Goal: Entertainment & Leisure: Consume media (video, audio)

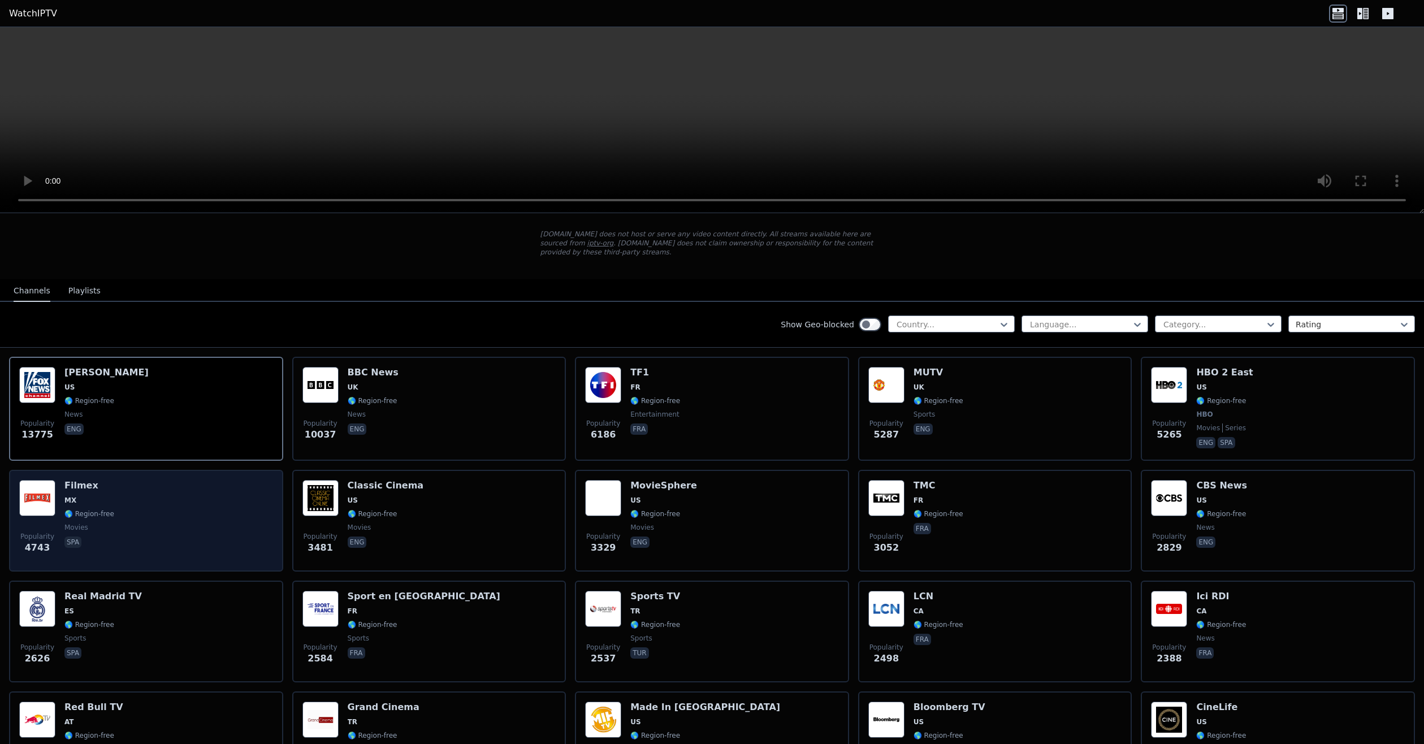
scroll to position [57, 0]
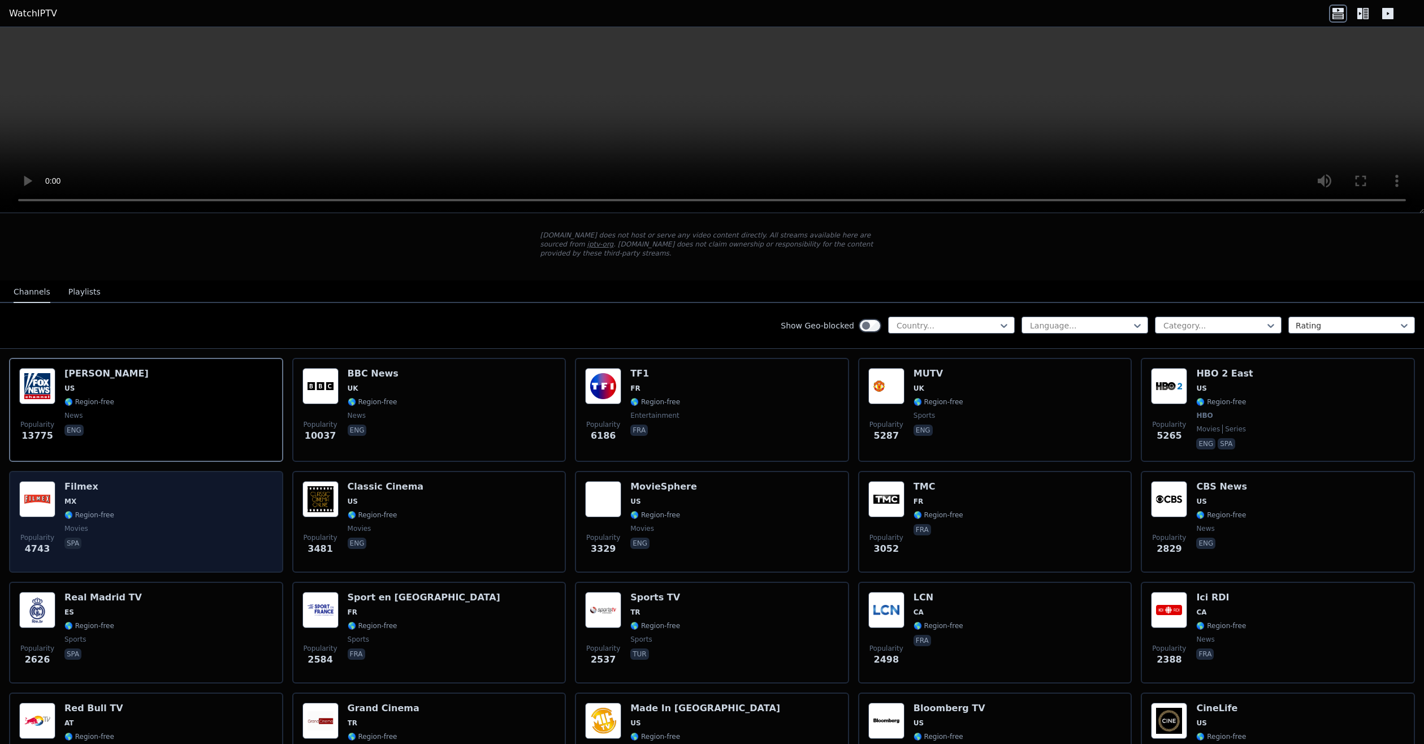
click at [167, 498] on div "Popularity 4743 Filmex MX 🌎 Region-free movies spa" at bounding box center [146, 521] width 254 height 81
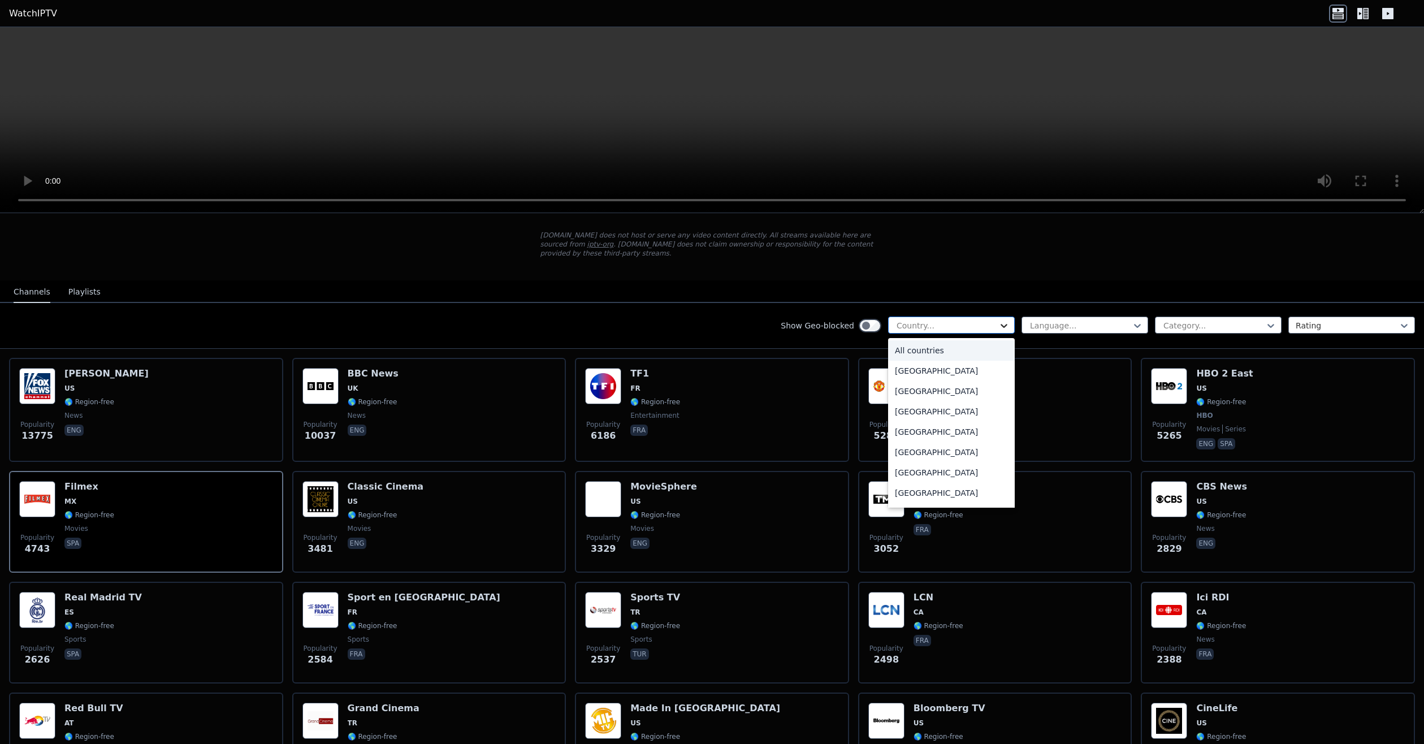
click at [999, 320] on icon at bounding box center [1004, 325] width 11 height 11
click at [1050, 320] on div at bounding box center [1080, 325] width 103 height 11
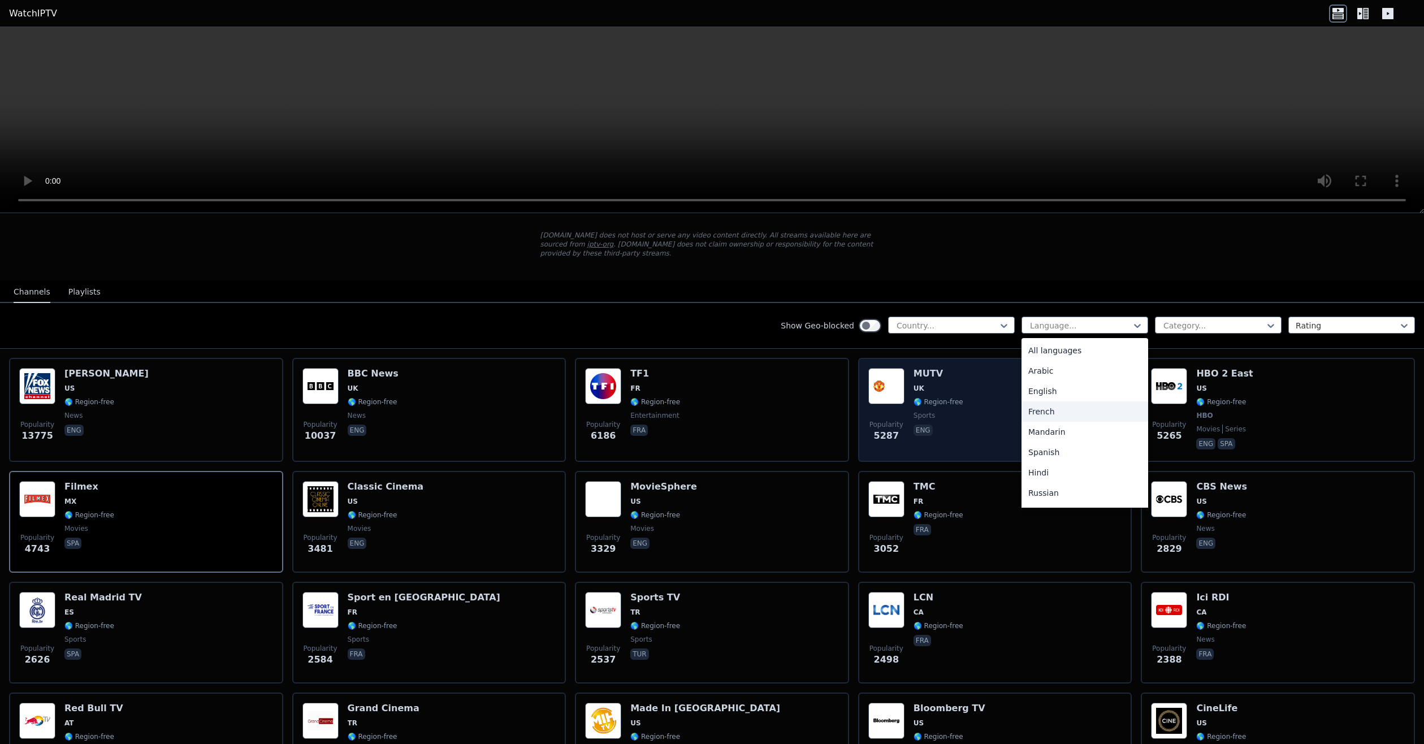
click at [1070, 401] on div "French" at bounding box center [1085, 411] width 127 height 20
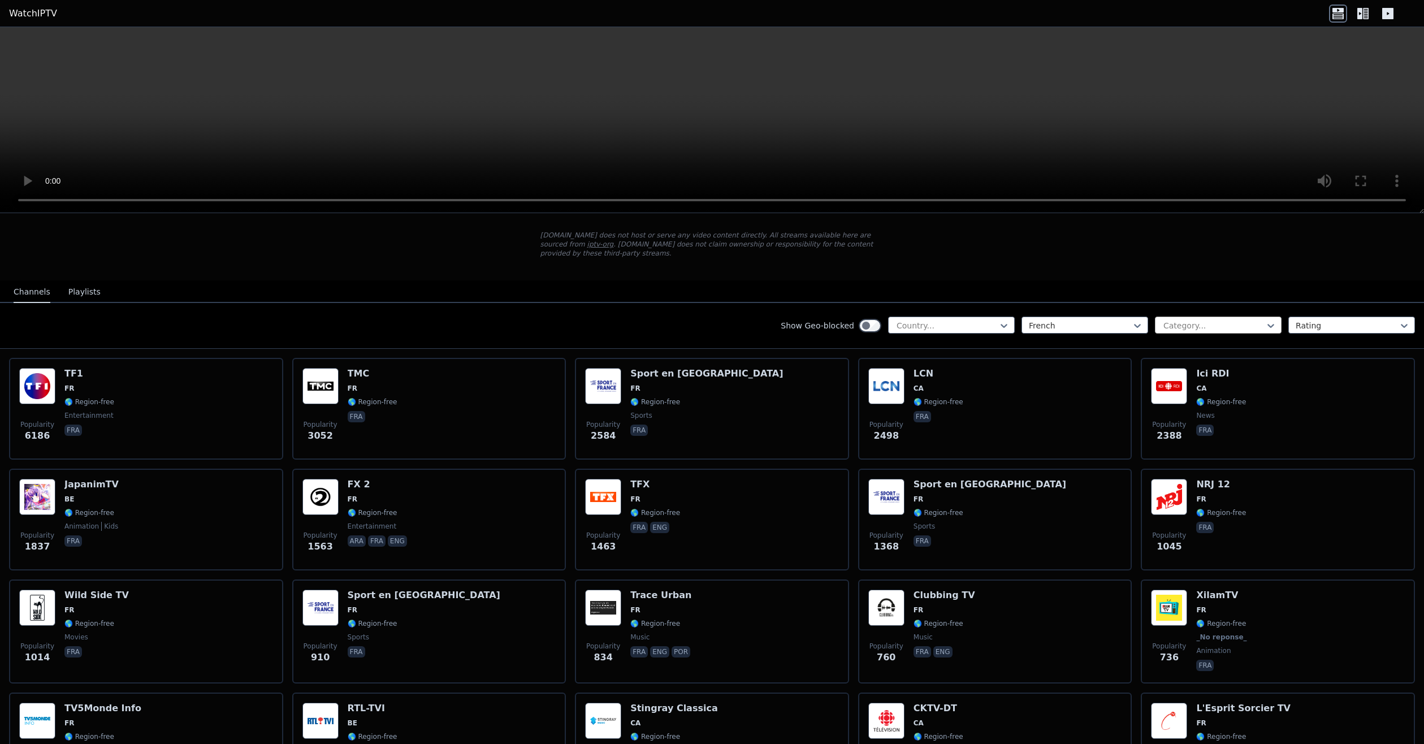
click at [1243, 317] on div "Category..." at bounding box center [1218, 325] width 127 height 17
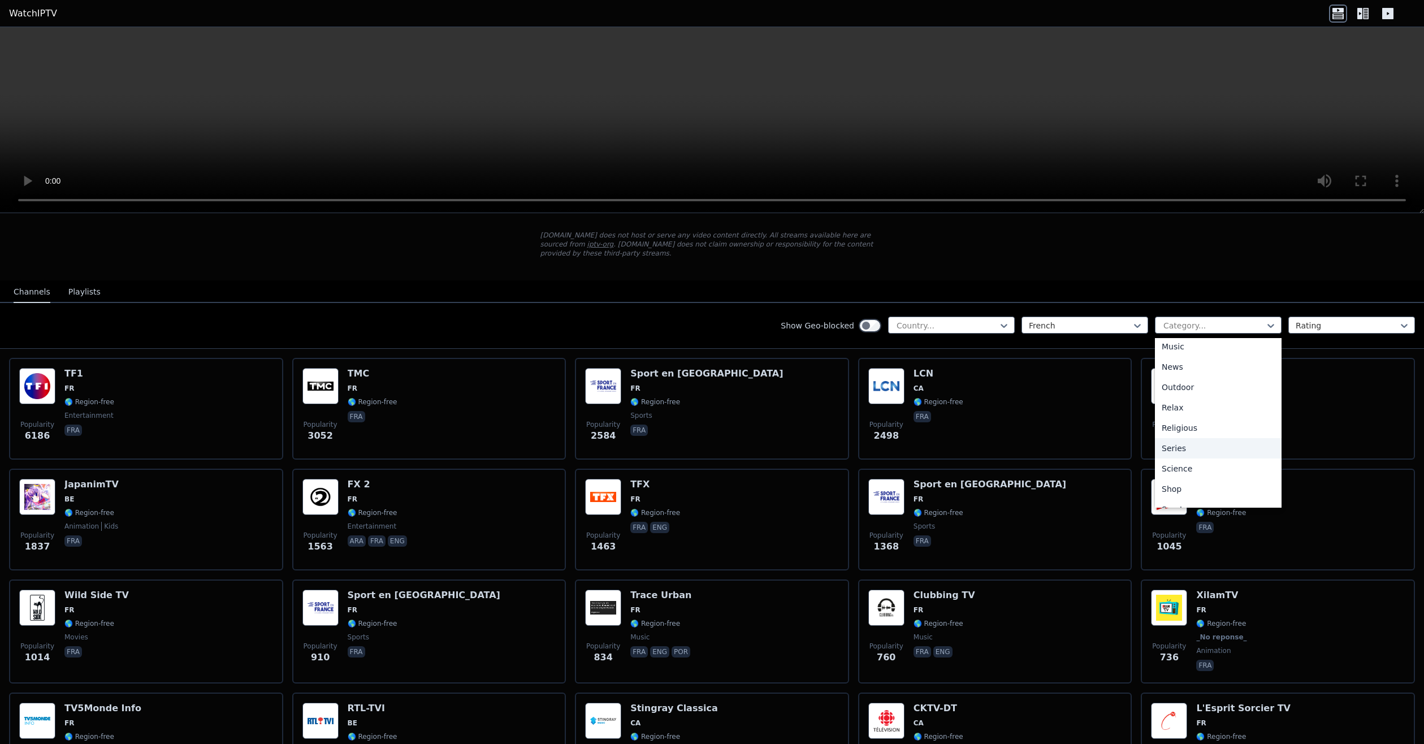
scroll to position [328, 0]
click at [1206, 440] on div "Series" at bounding box center [1218, 450] width 127 height 20
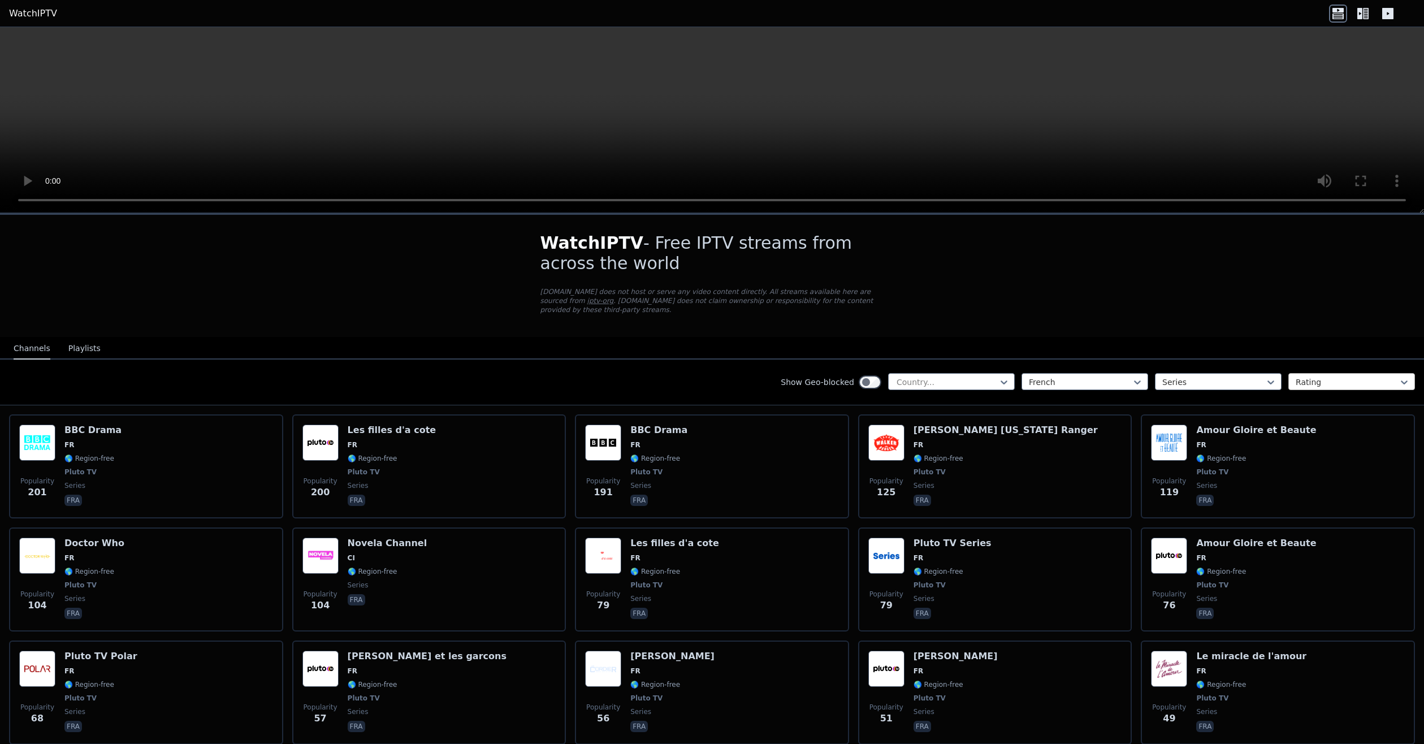
click at [1350, 377] on div at bounding box center [1347, 382] width 103 height 11
click at [1087, 377] on div at bounding box center [1080, 382] width 103 height 11
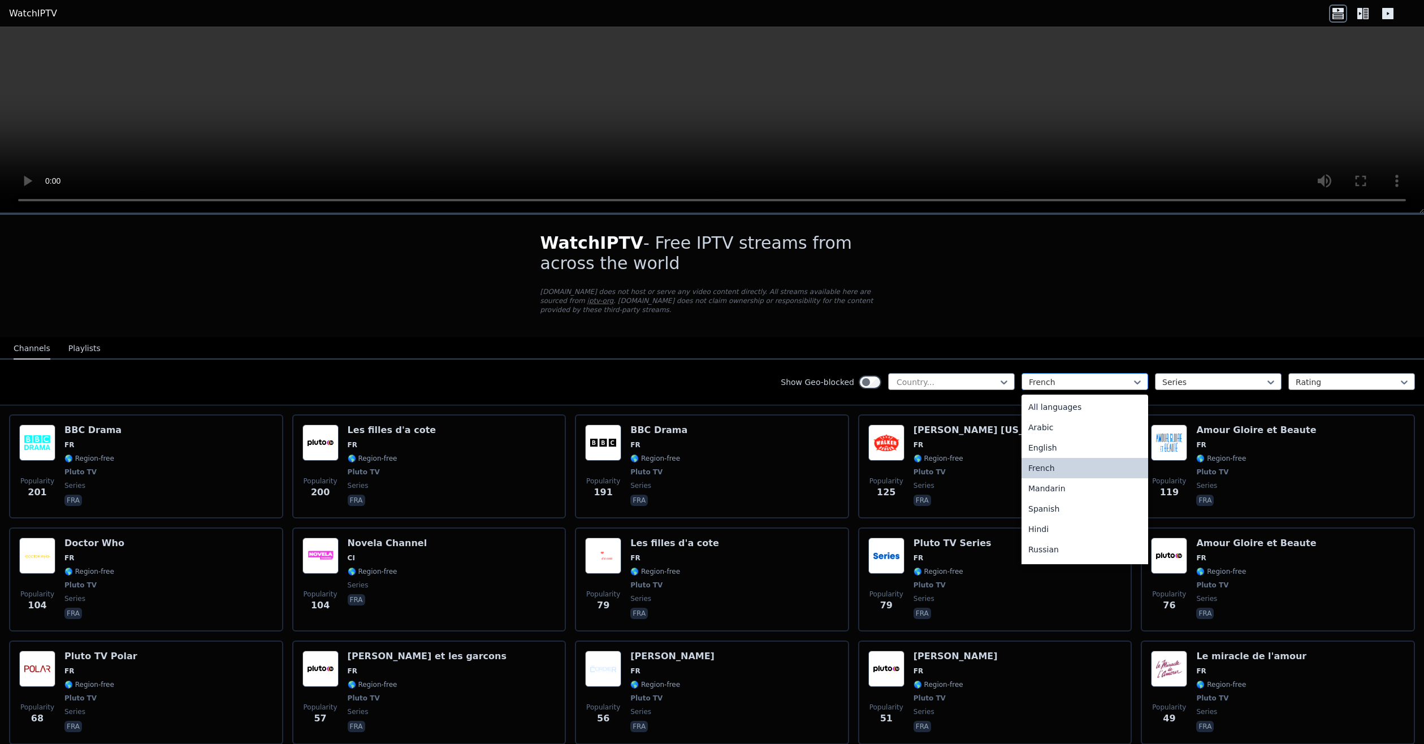
click at [1087, 377] on div at bounding box center [1080, 382] width 103 height 11
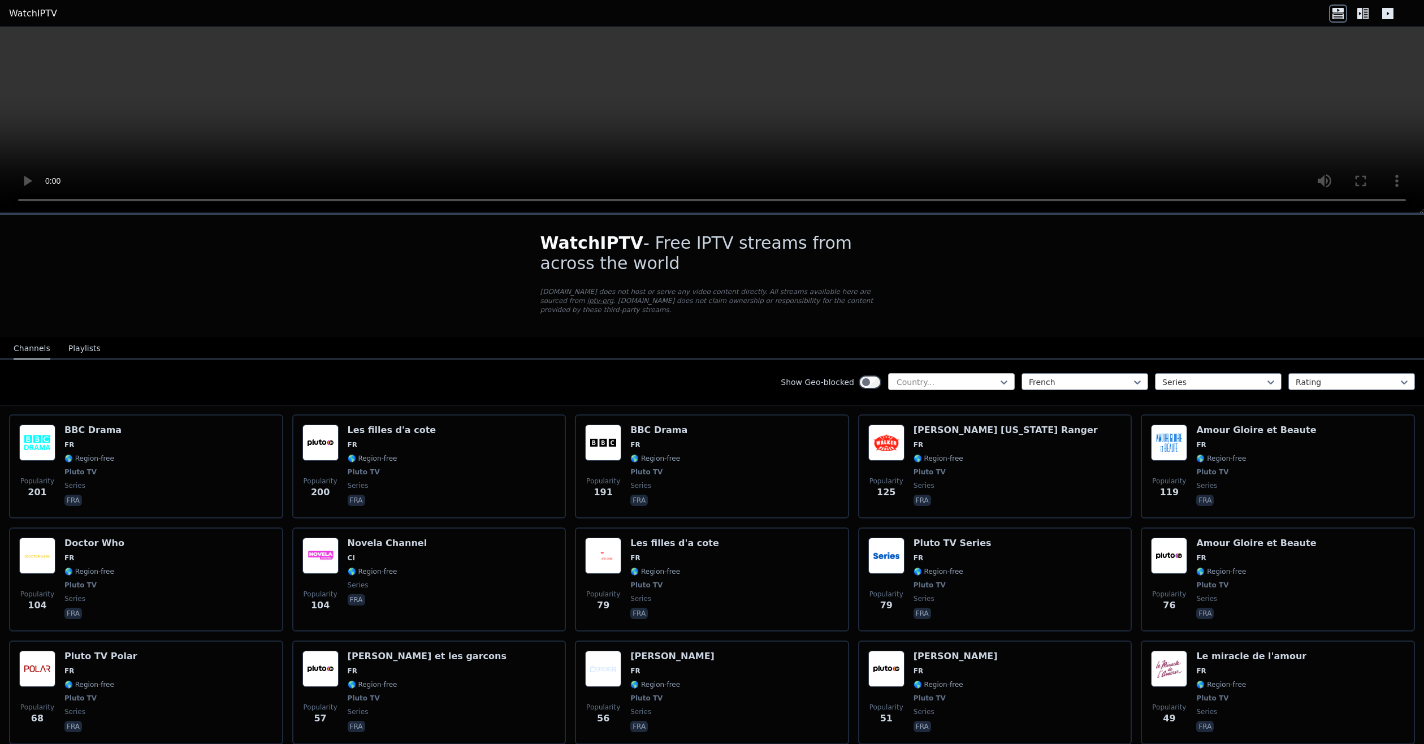
click at [964, 377] on div at bounding box center [947, 382] width 103 height 11
drag, startPoint x: 383, startPoint y: 370, endPoint x: 376, endPoint y: 370, distance: 7.4
click at [383, 370] on div "Show Geo-blocked Country... French Series Rating" at bounding box center [712, 383] width 1424 height 46
click at [86, 339] on button "Playlists" at bounding box center [84, 348] width 32 height 21
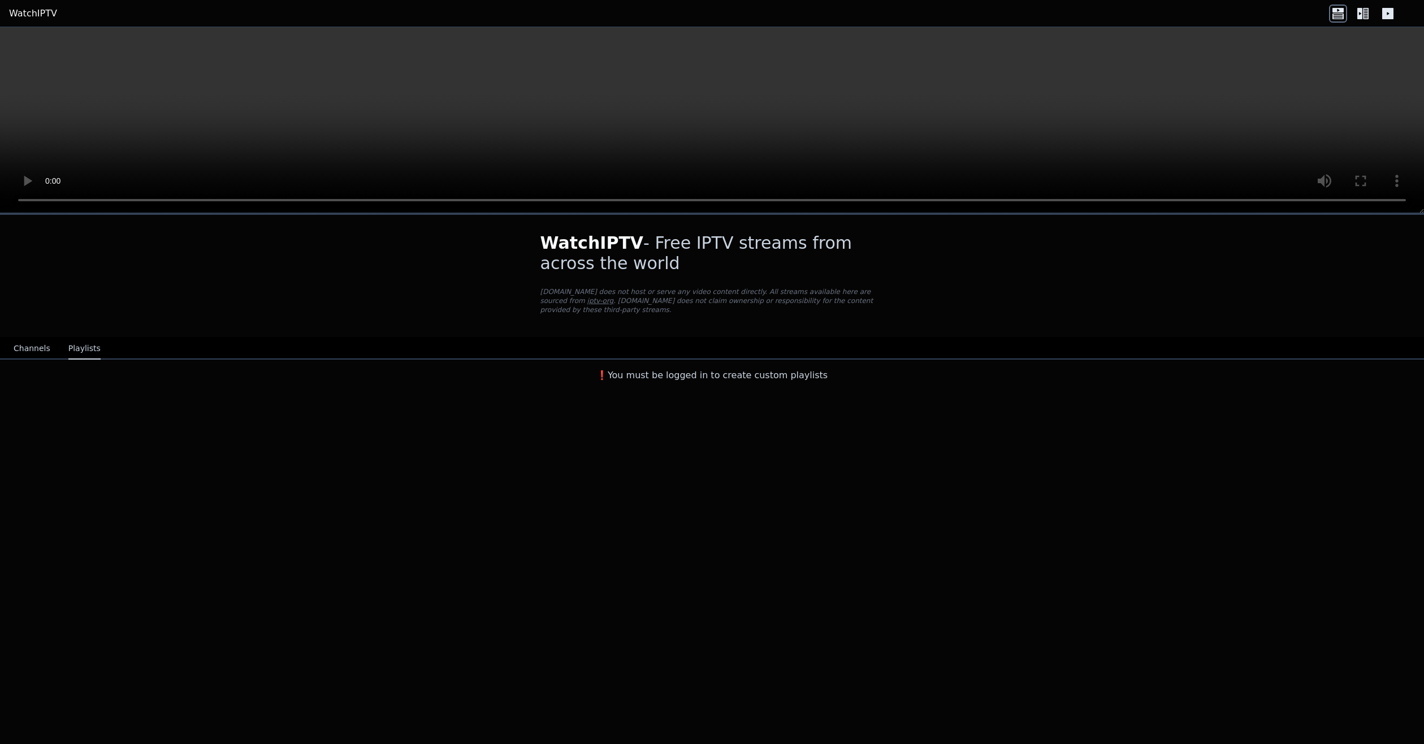
click at [31, 340] on button "Channels" at bounding box center [32, 348] width 37 height 21
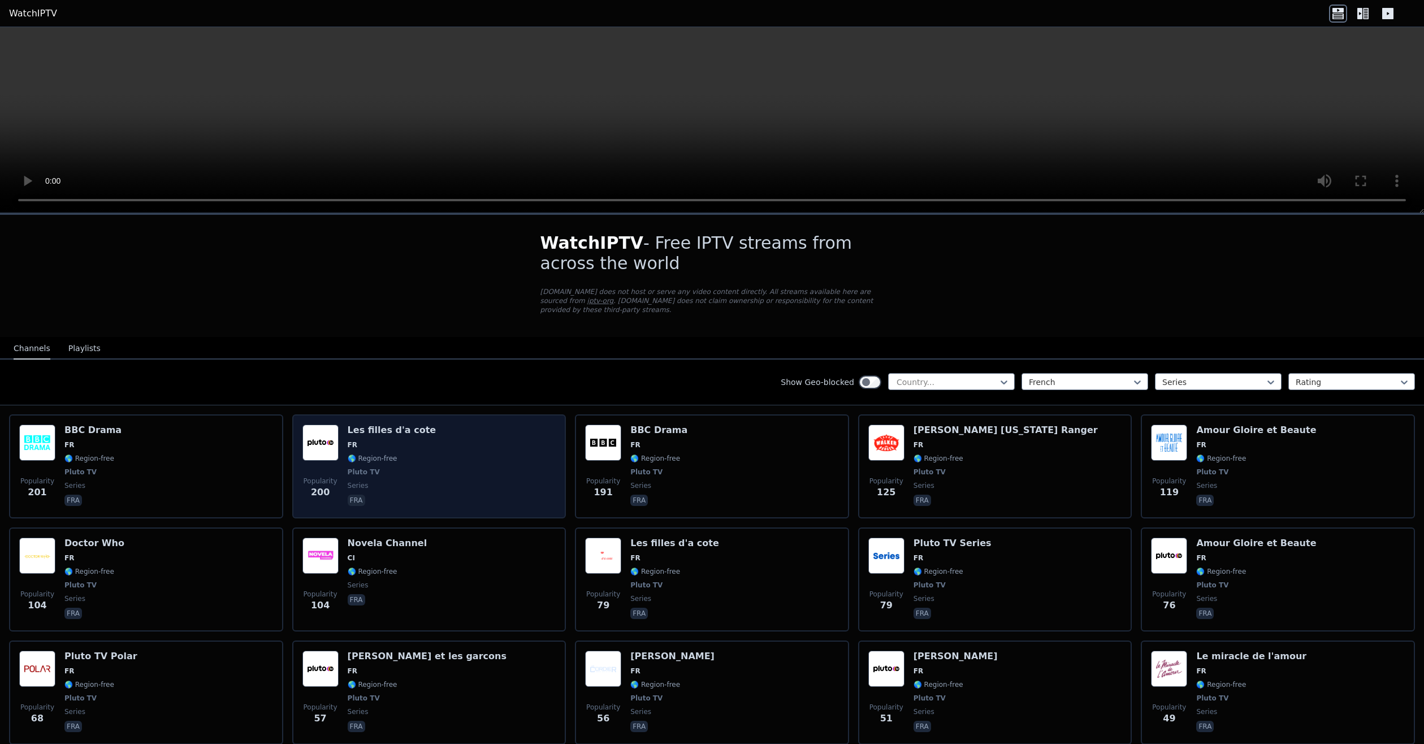
click at [405, 430] on div "Les filles d'a cote FR 🌎 Region-free Pluto TV series fra" at bounding box center [392, 467] width 89 height 84
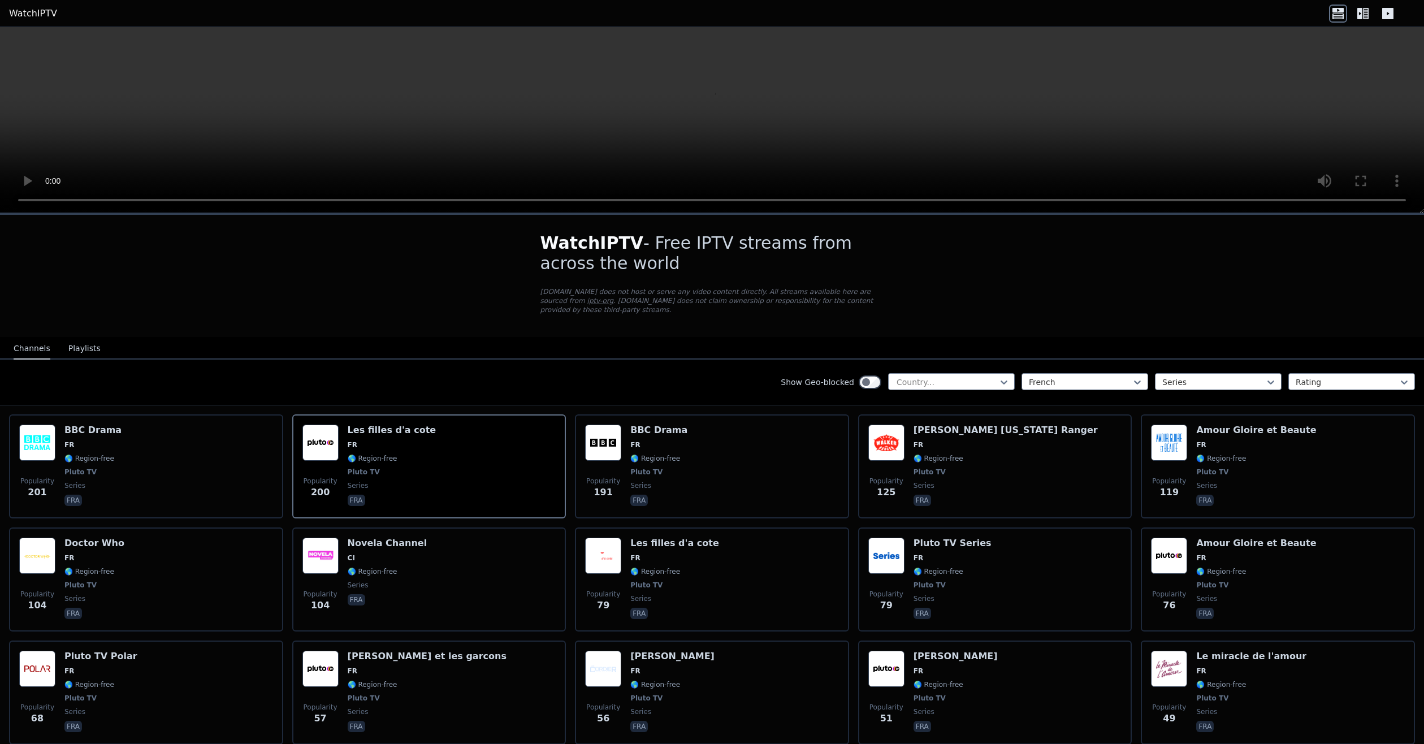
drag, startPoint x: 405, startPoint y: 430, endPoint x: 291, endPoint y: 301, distance: 172.6
click at [291, 301] on div "WatchIPTV - Free IPTV streams from across the world [DOMAIN_NAME] does not host…" at bounding box center [712, 730] width 1424 height 1030
